Goal: Navigation & Orientation: Find specific page/section

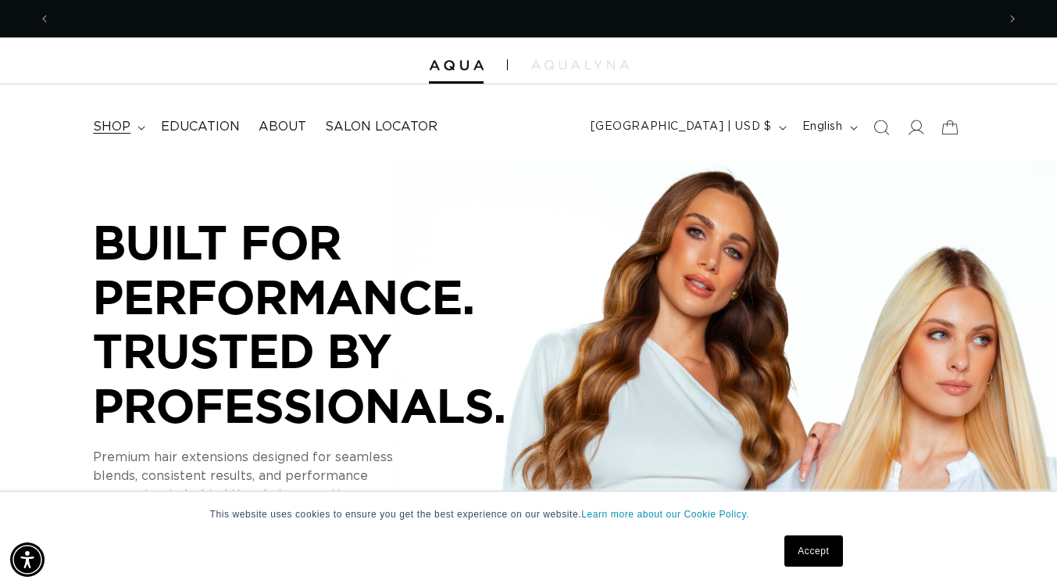
scroll to position [0, 1893]
click at [138, 132] on summary "shop" at bounding box center [118, 126] width 68 height 35
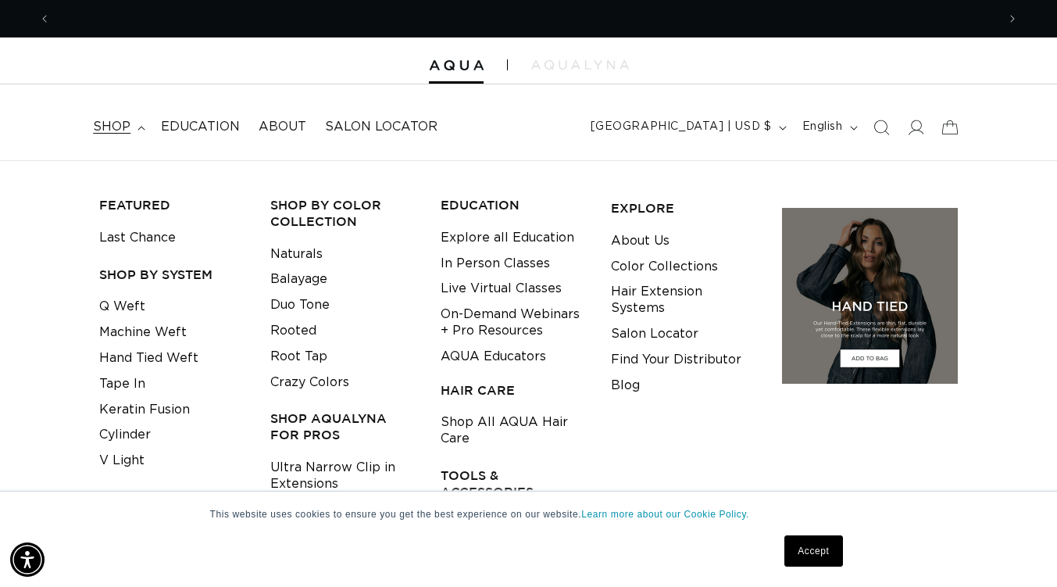
scroll to position [0, 946]
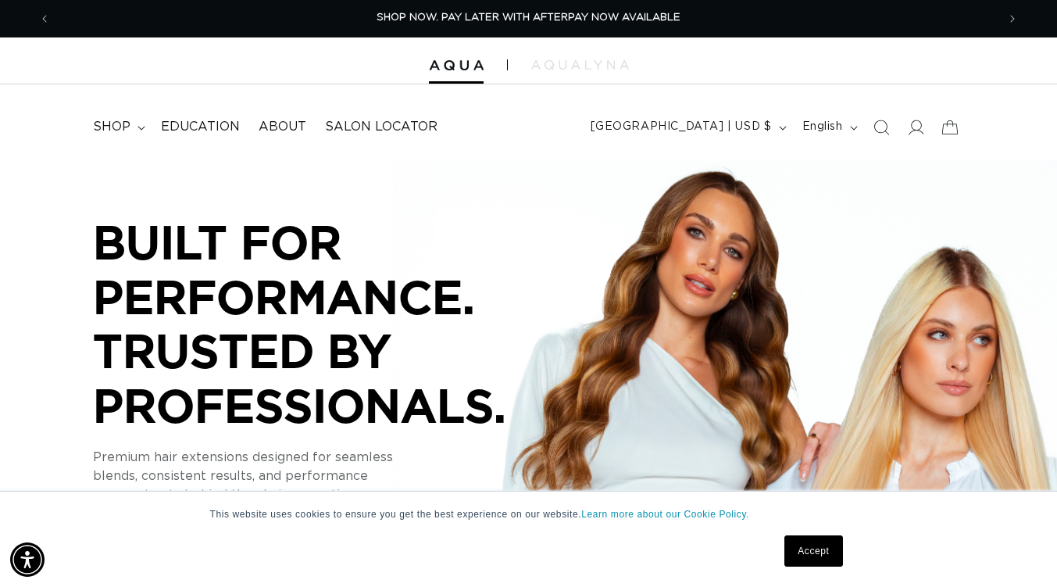
click at [60, 133] on header "FEATURED Last Chance SHOP BY SYSTEM Q Weft Hand Tied Weft Machine Weft Tape In …" at bounding box center [528, 122] width 1057 height 76
click at [409, 127] on span "Salon Locator" at bounding box center [381, 127] width 113 height 16
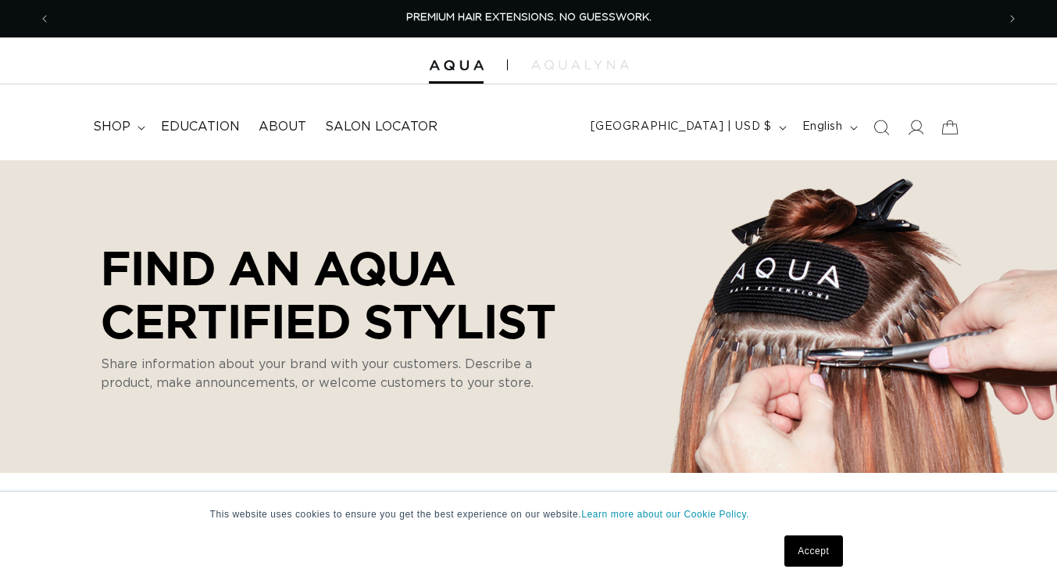
select select "m"
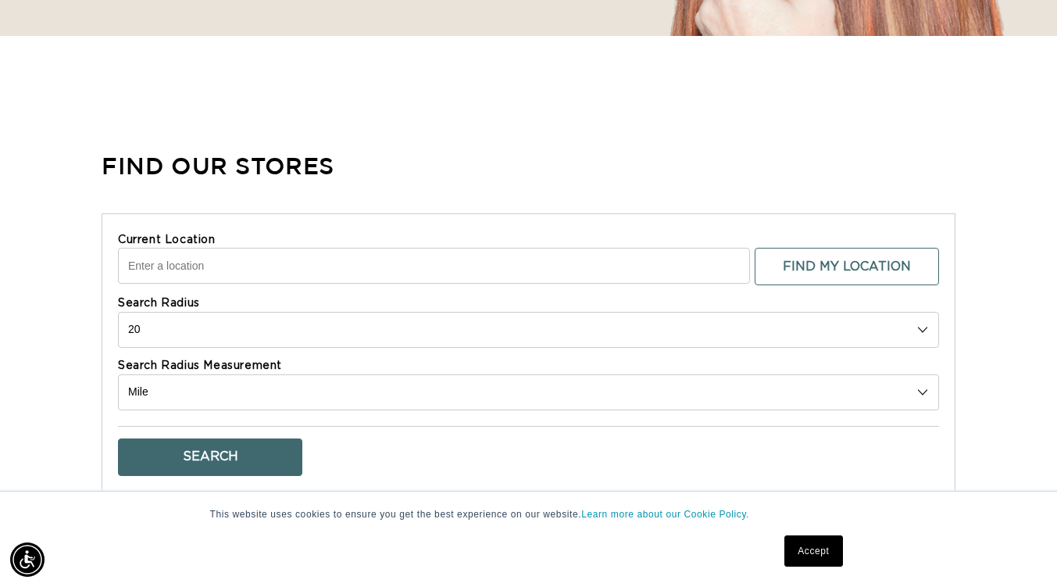
click at [196, 259] on input "Current Location" at bounding box center [434, 266] width 632 height 36
type input "a"
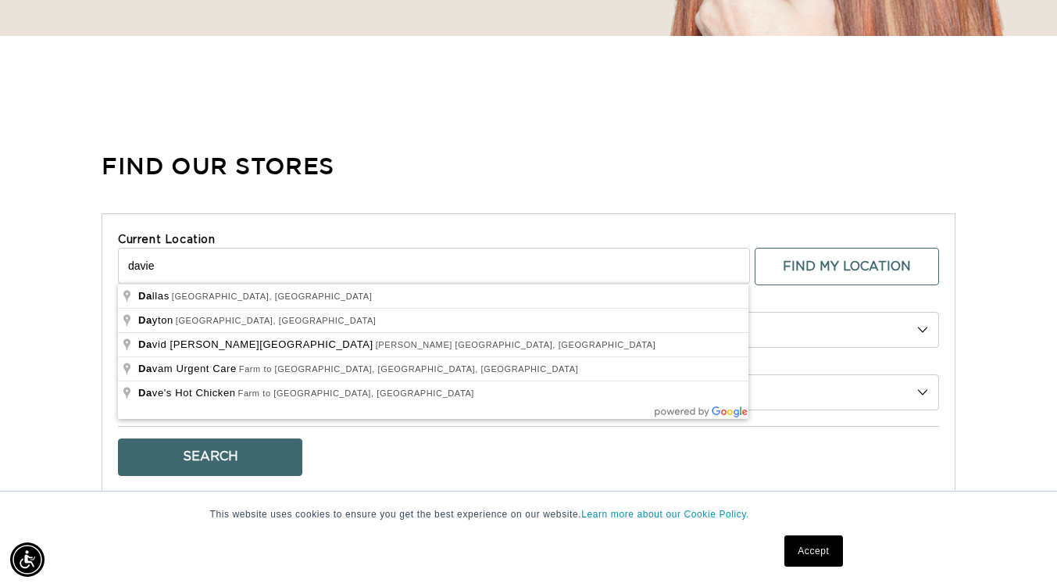
scroll to position [0, 946]
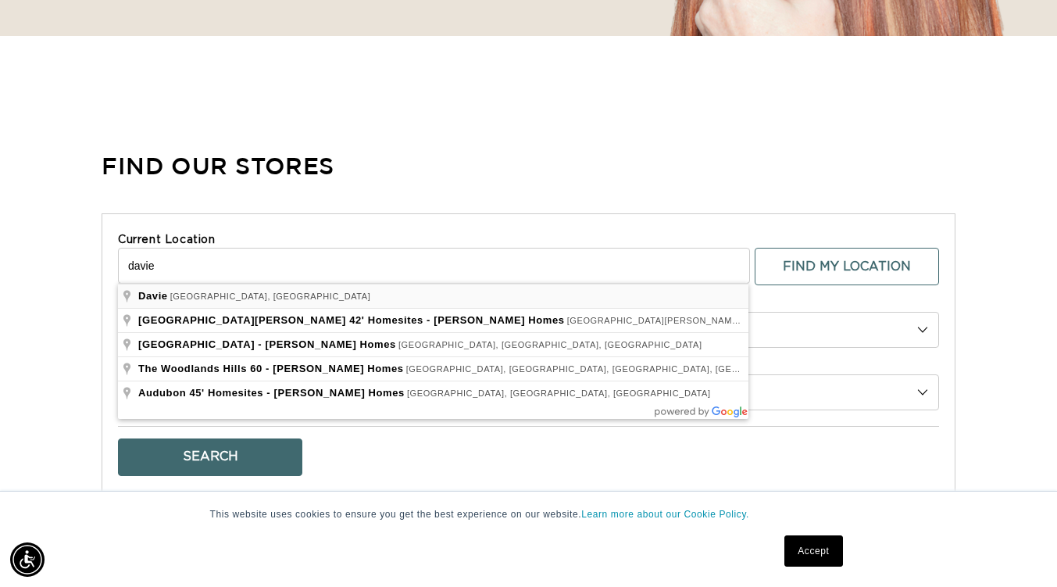
type input "Davie, [GEOGRAPHIC_DATA], [GEOGRAPHIC_DATA]"
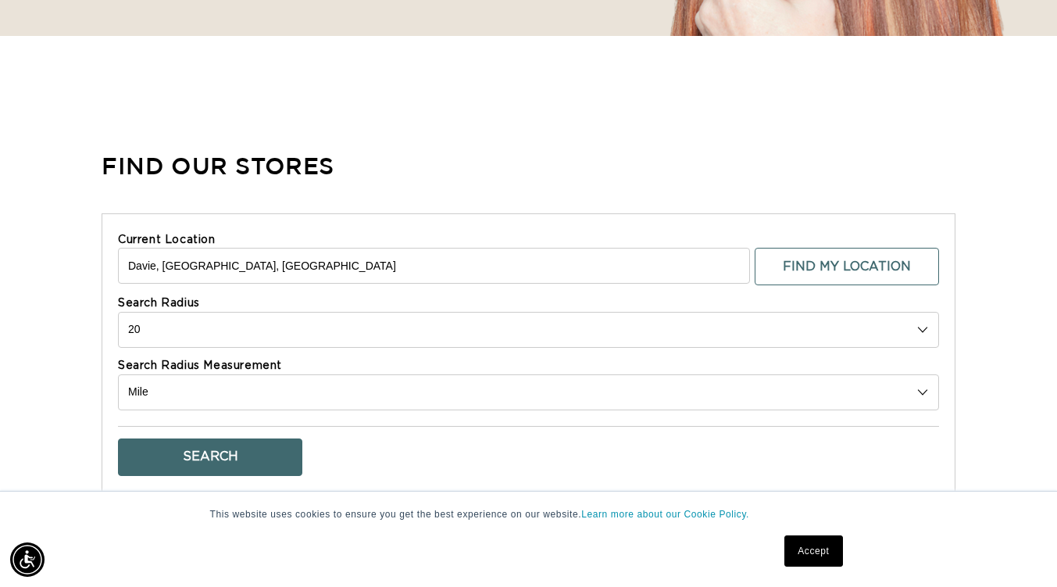
scroll to position [0, 1893]
click at [266, 451] on button "Search" at bounding box center [210, 457] width 184 height 38
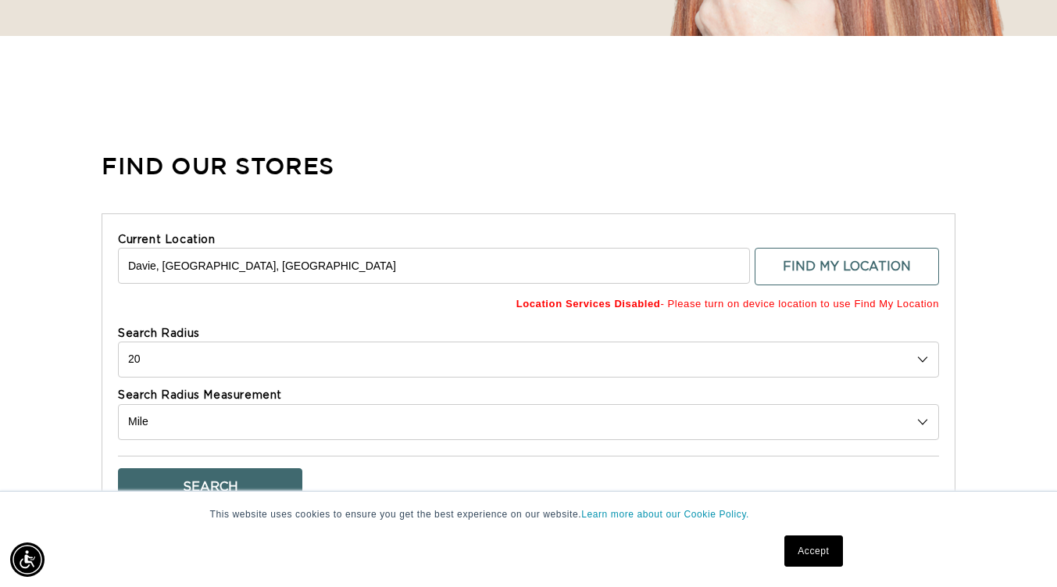
scroll to position [0, 0]
click at [228, 256] on input "Davie, [GEOGRAPHIC_DATA], [GEOGRAPHIC_DATA]" at bounding box center [434, 266] width 632 height 36
click at [853, 259] on button "Find My Location" at bounding box center [847, 267] width 184 height 38
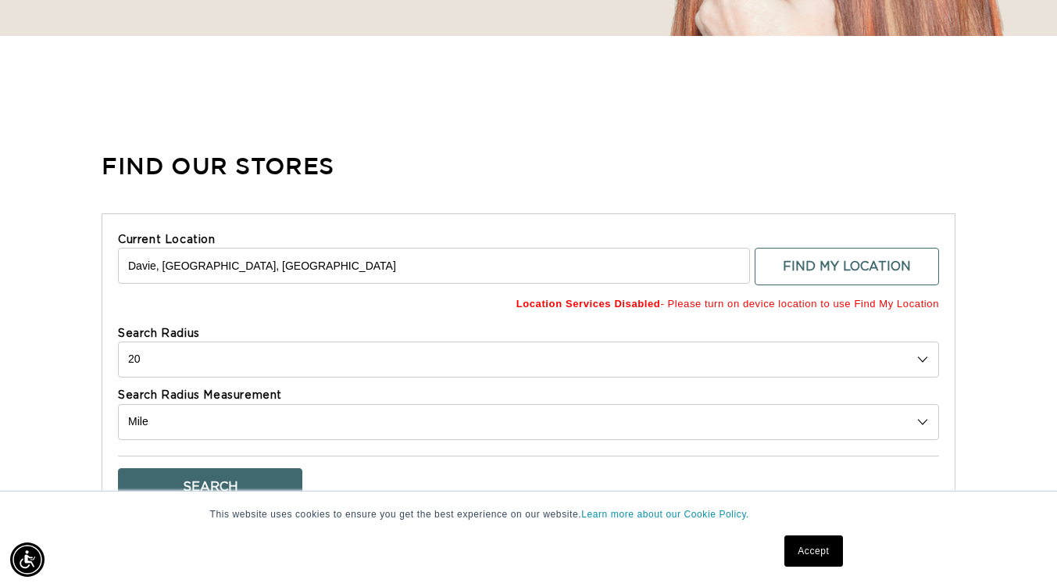
click at [258, 260] on input "Davie, [GEOGRAPHIC_DATA], [GEOGRAPHIC_DATA]" at bounding box center [434, 266] width 632 height 36
click at [118, 468] on button "Search" at bounding box center [210, 487] width 184 height 38
click at [231, 471] on button "Search" at bounding box center [210, 487] width 184 height 38
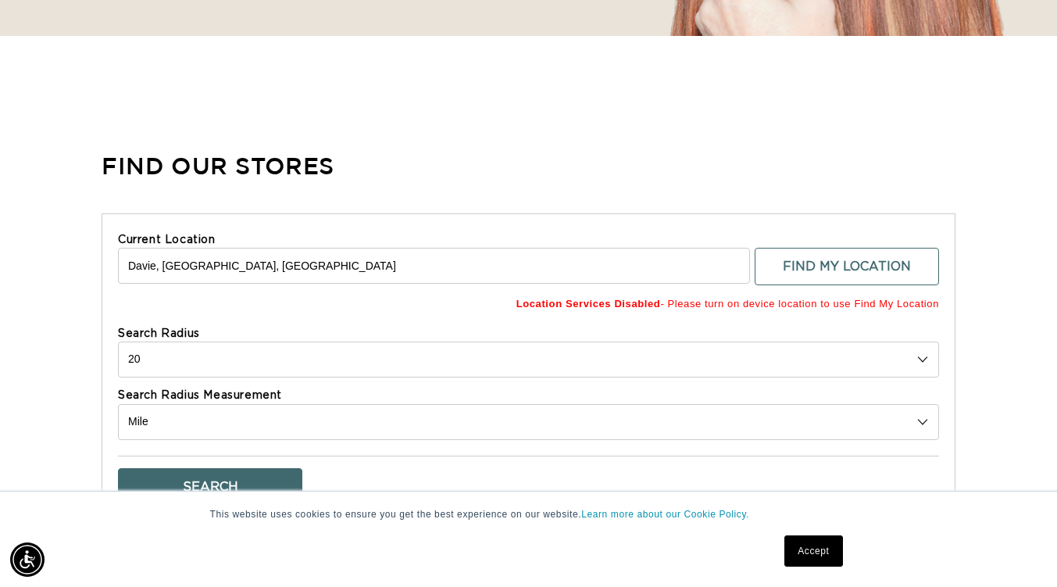
click at [210, 479] on button "Search" at bounding box center [210, 487] width 184 height 38
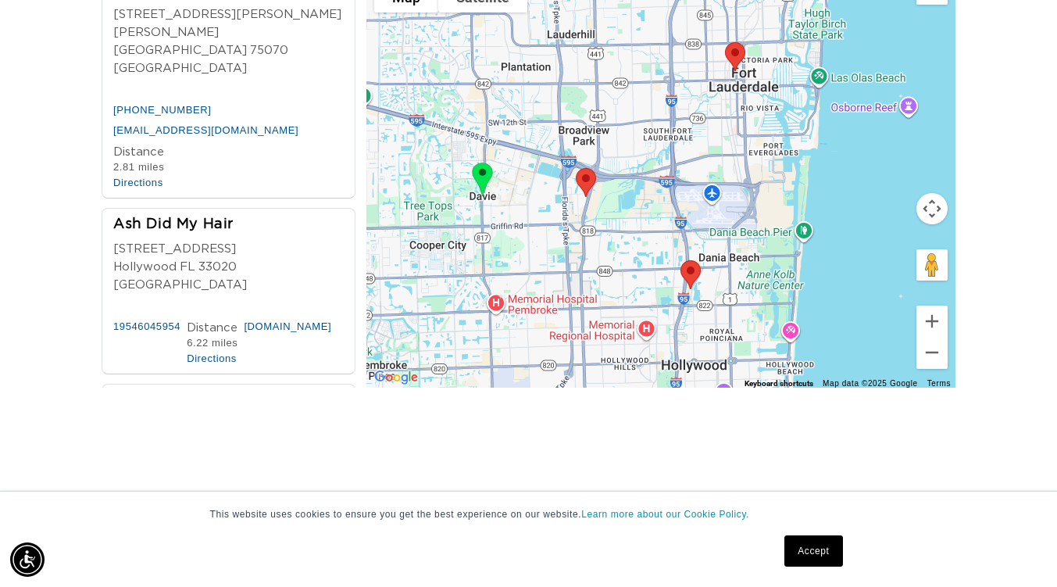
scroll to position [1013, 0]
